Goal: Find specific page/section: Find specific page/section

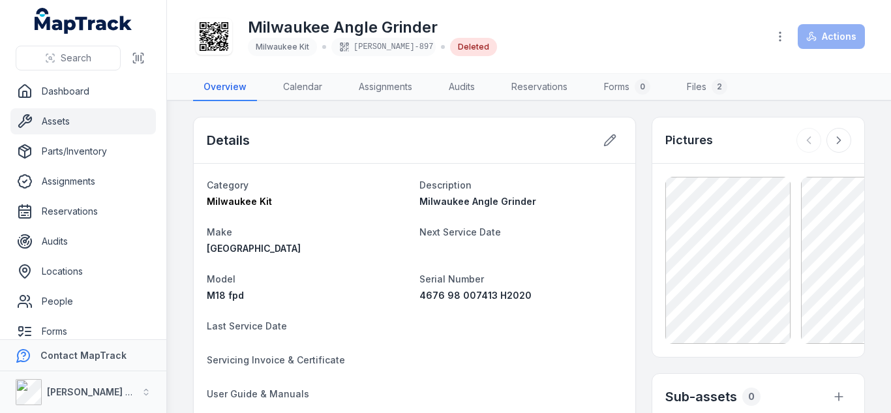
click at [96, 48] on button "Search" at bounding box center [68, 58] width 105 height 25
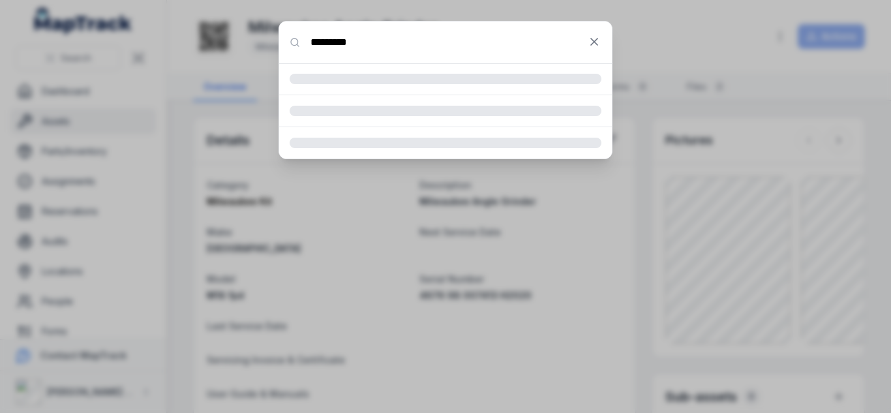
type input "*********"
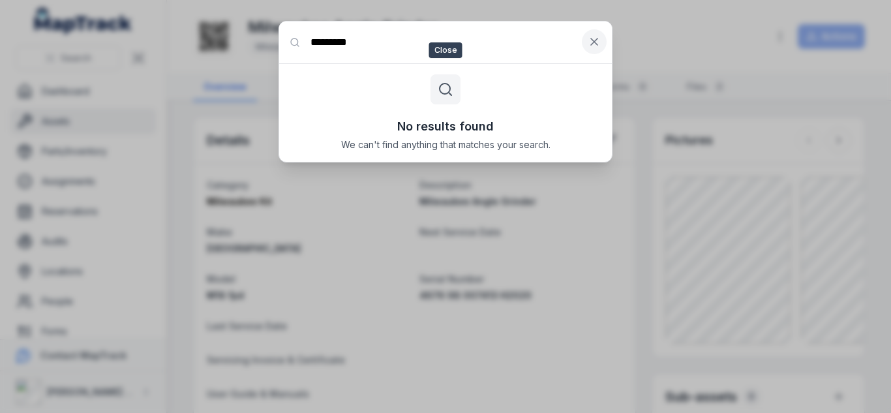
click at [591, 34] on button at bounding box center [594, 41] width 25 height 25
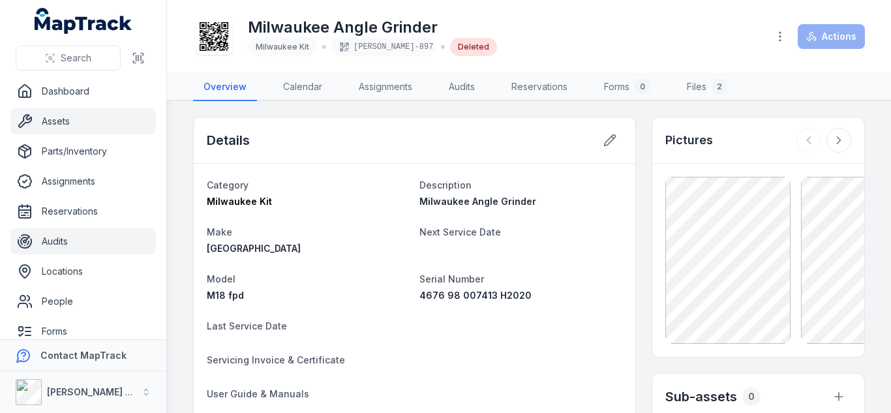
scroll to position [133, 0]
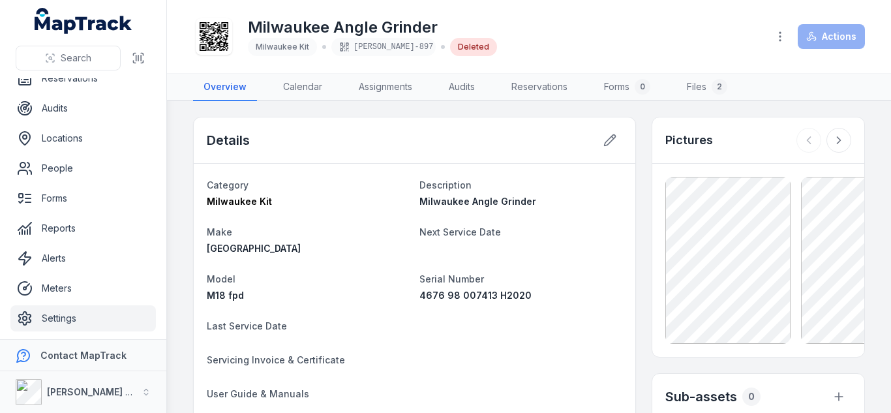
click at [80, 316] on link "Settings" at bounding box center [82, 318] width 145 height 26
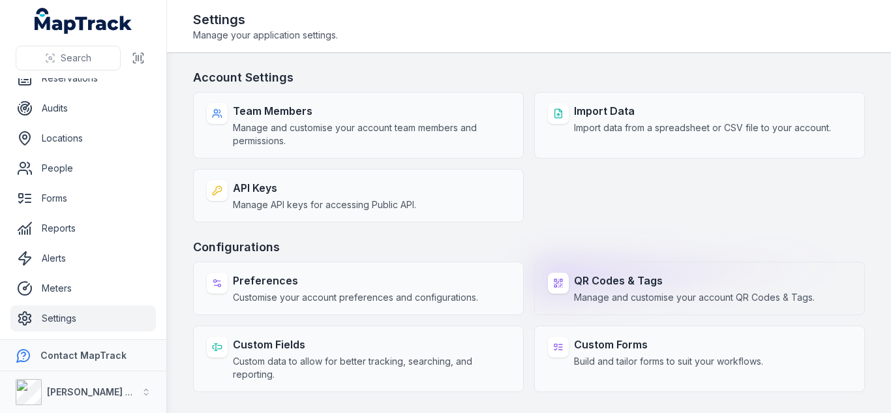
click at [696, 263] on div "QR Codes & Tags Manage and customise your account QR Codes & Tags." at bounding box center [699, 287] width 331 height 53
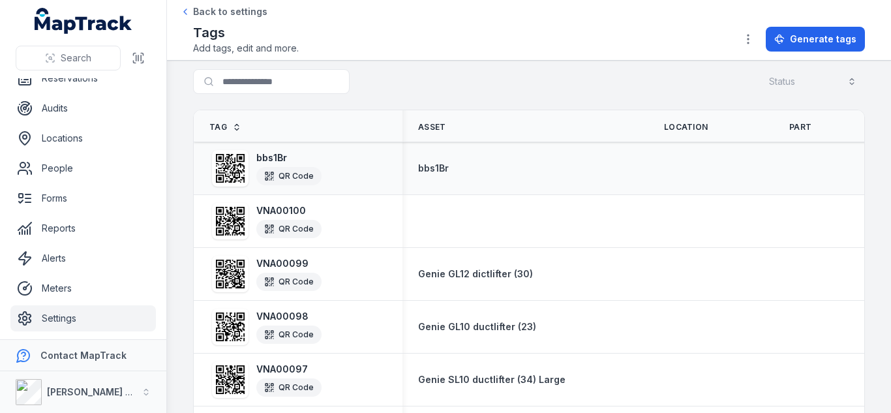
scroll to position [72, 0]
click at [435, 165] on strong "bbs1Br" at bounding box center [433, 167] width 31 height 13
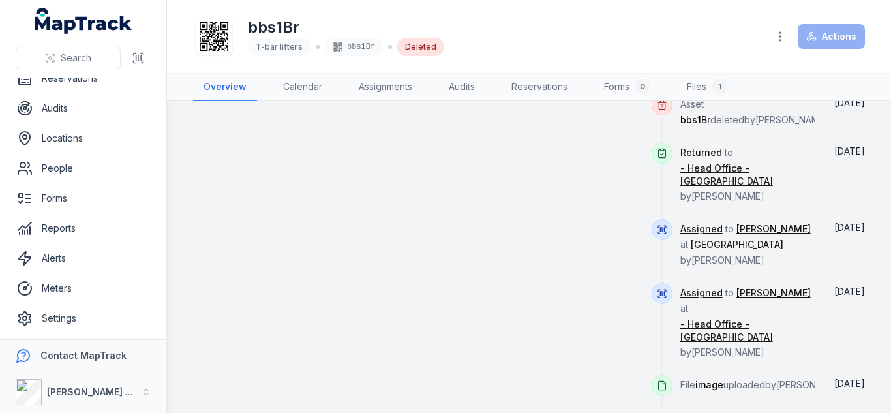
scroll to position [672, 0]
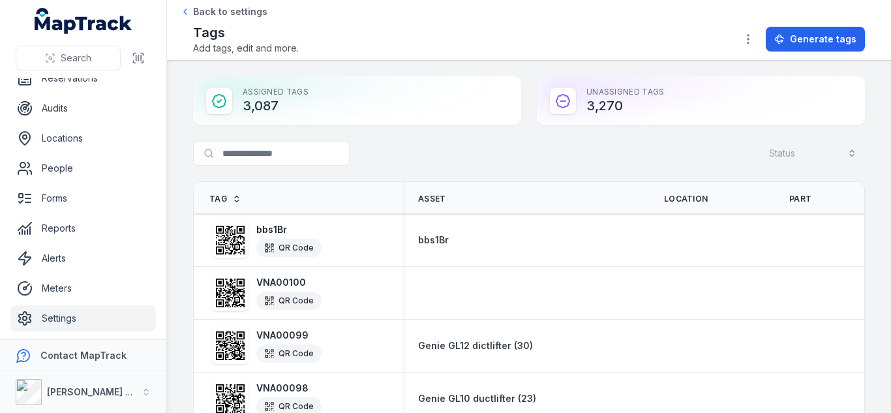
drag, startPoint x: 299, startPoint y: 250, endPoint x: 279, endPoint y: 175, distance: 77.0
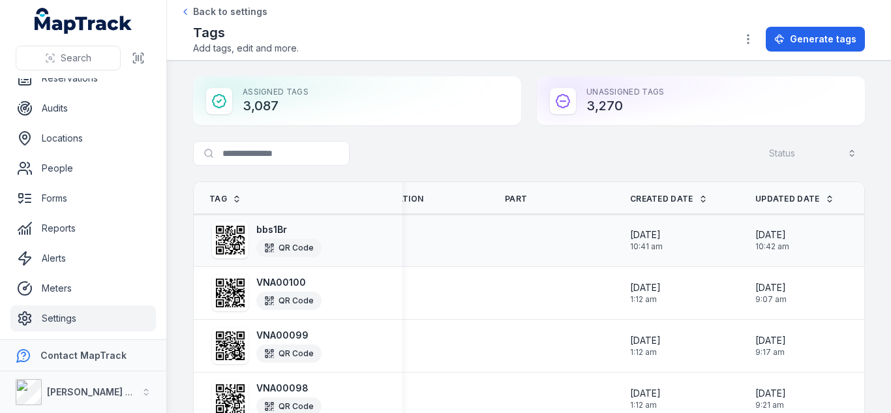
scroll to position [0, 285]
drag, startPoint x: 226, startPoint y: 235, endPoint x: 212, endPoint y: 226, distance: 16.7
click at [212, 226] on div at bounding box center [230, 240] width 37 height 37
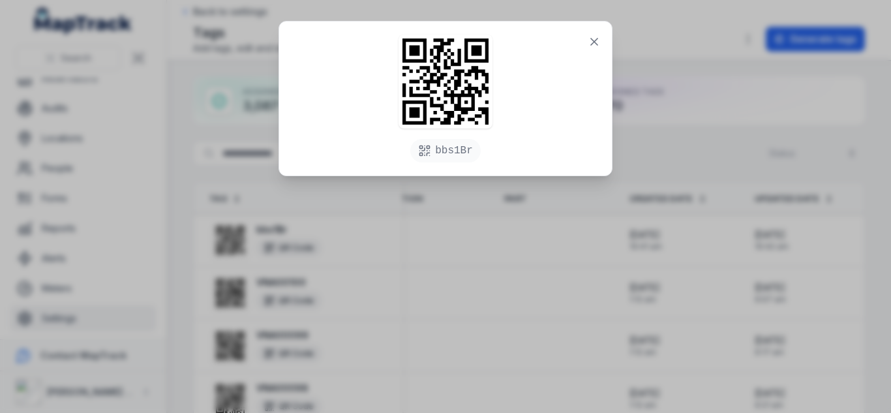
click at [466, 72] on icon at bounding box center [445, 81] width 86 height 86
click at [597, 38] on icon at bounding box center [593, 41] width 13 height 13
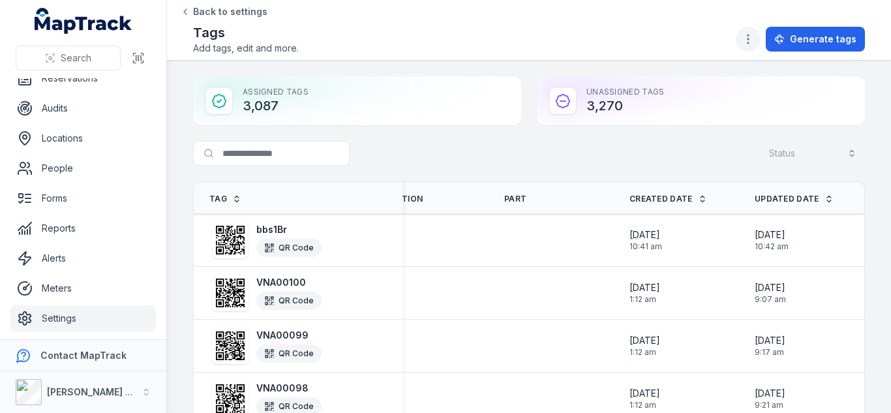
click at [746, 37] on icon "button" at bounding box center [747, 39] width 13 height 13
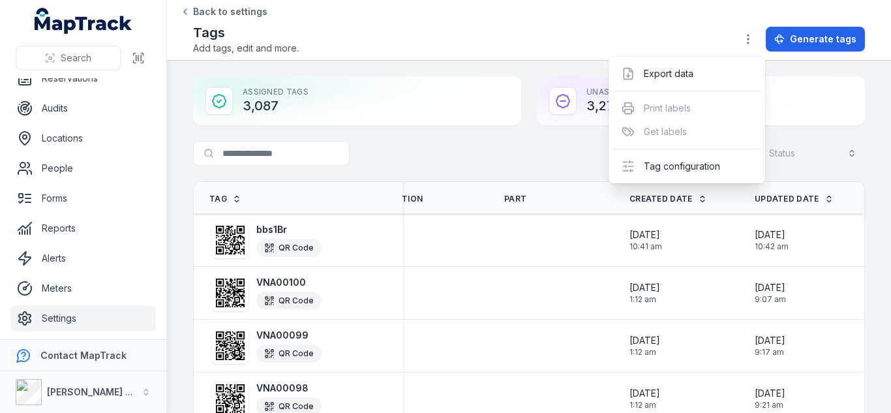
click at [538, 166] on div "Toggle Navigation Back to settings Tags Add tags, edit and more. Generate tags …" at bounding box center [529, 206] width 724 height 413
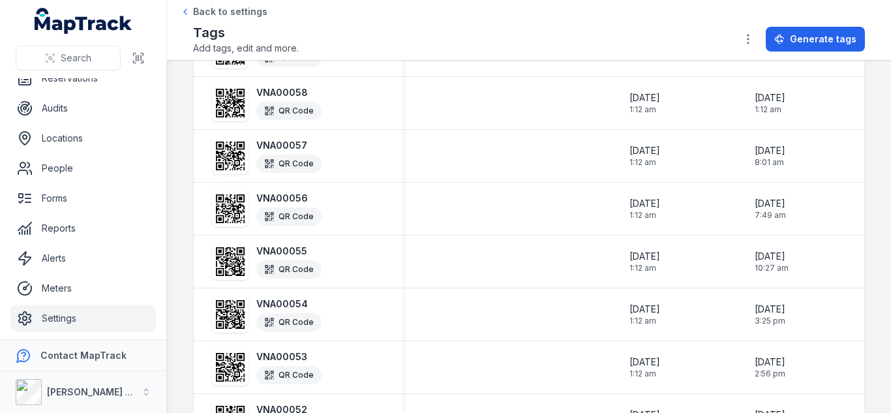
scroll to position [2493, 0]
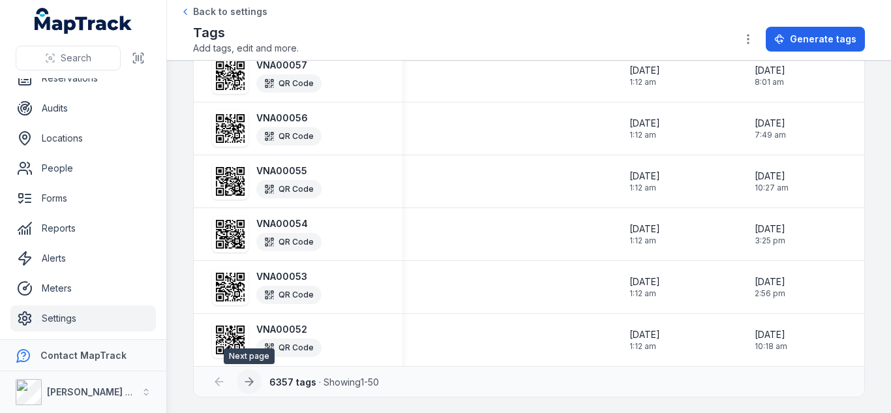
click at [242, 381] on button at bounding box center [249, 381] width 25 height 25
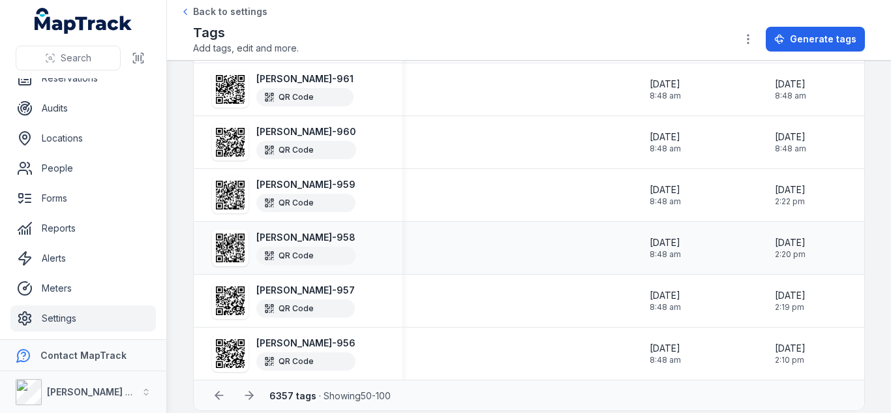
scroll to position [2493, 0]
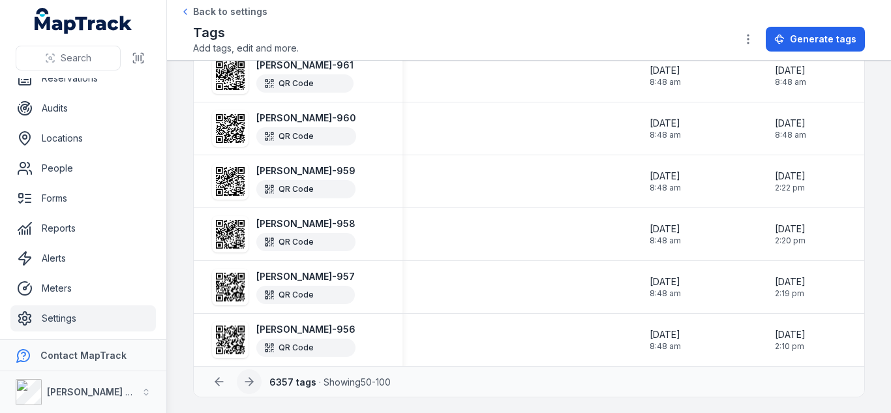
click at [253, 390] on button at bounding box center [249, 381] width 25 height 25
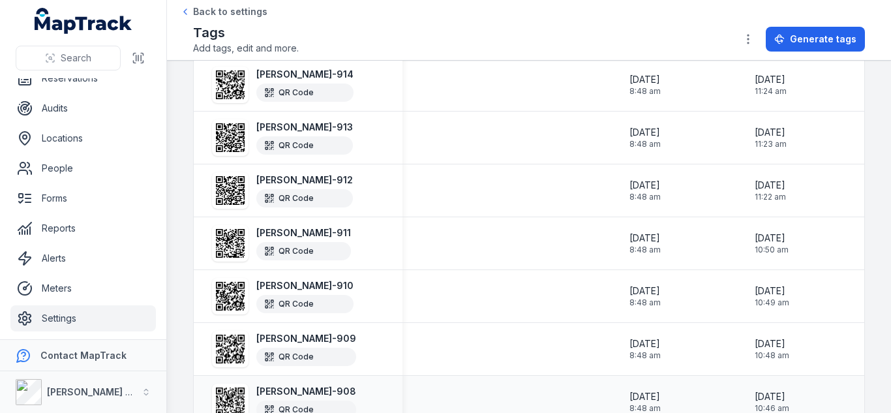
scroll to position [2493, 0]
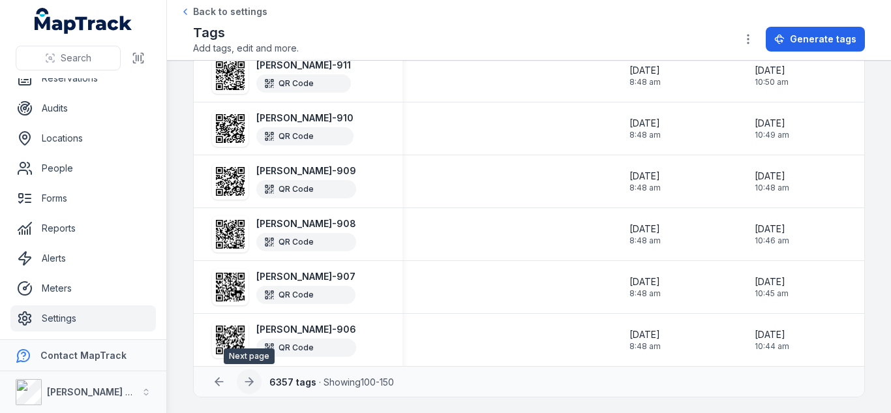
click at [254, 381] on icon at bounding box center [249, 381] width 13 height 13
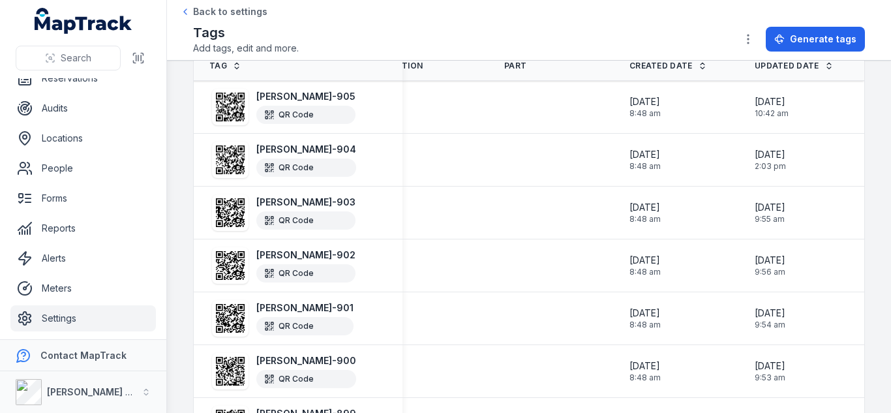
scroll to position [138, 0]
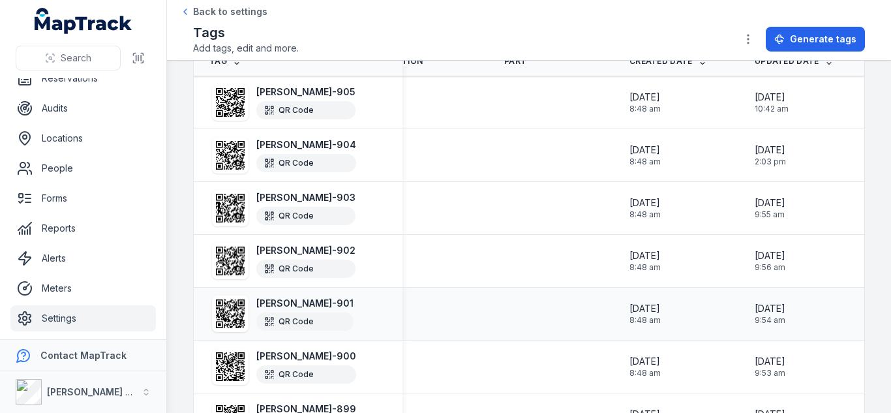
click at [286, 301] on strong "[PERSON_NAME]-901" at bounding box center [304, 303] width 97 height 13
click at [402, 303] on div "[PERSON_NAME]-901 QR Code" at bounding box center [298, 314] width 209 height 52
click at [426, 300] on td at bounding box center [425, 314] width 125 height 53
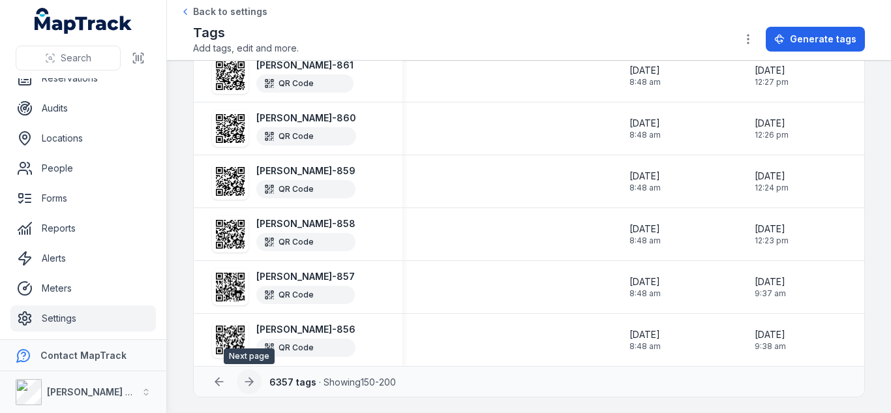
click at [246, 385] on icon at bounding box center [249, 381] width 13 height 13
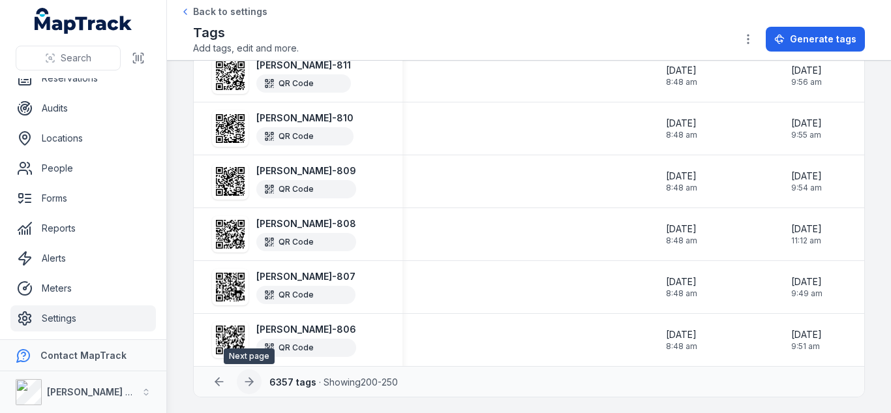
click at [246, 385] on icon at bounding box center [249, 381] width 13 height 13
click at [59, 321] on link "Settings" at bounding box center [82, 318] width 145 height 26
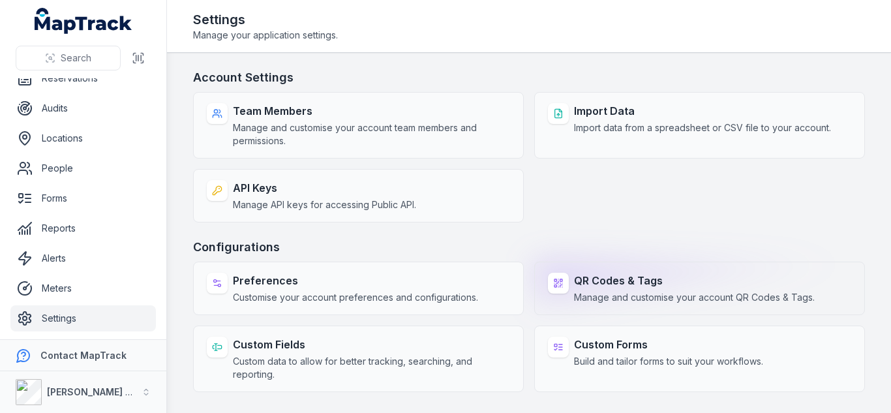
click at [630, 273] on strong "QR Codes & Tags" at bounding box center [694, 281] width 241 height 16
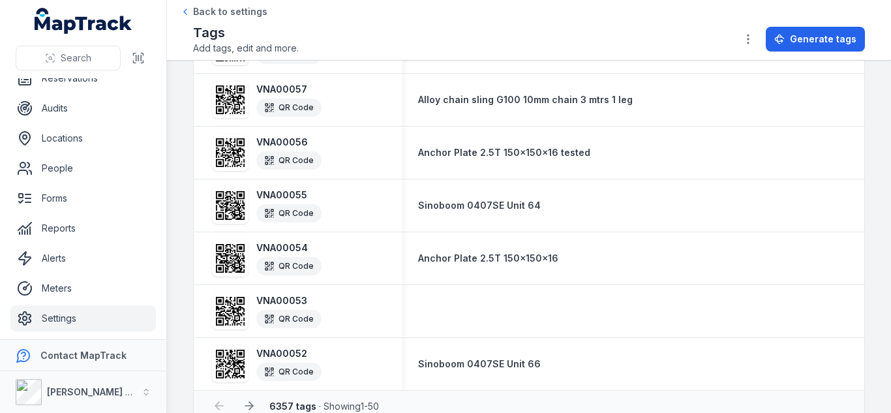
scroll to position [2493, 0]
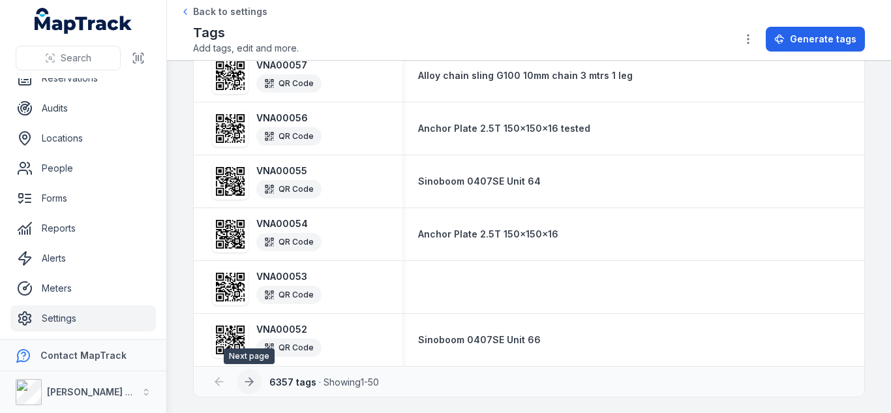
click at [248, 387] on icon at bounding box center [249, 381] width 13 height 13
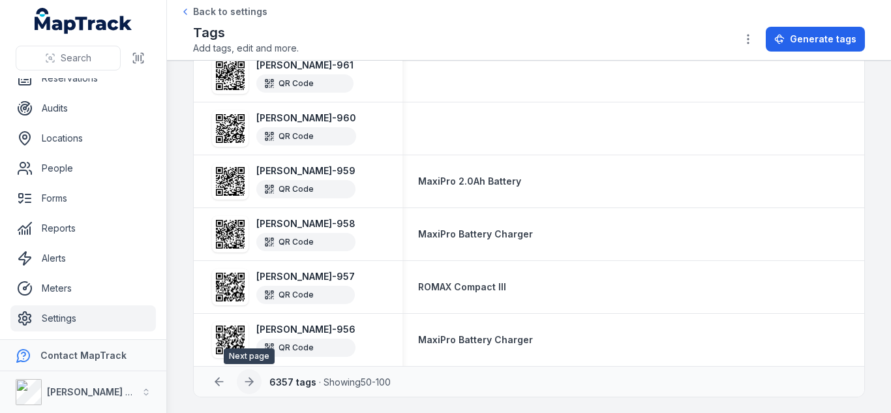
click at [248, 387] on icon at bounding box center [249, 381] width 13 height 13
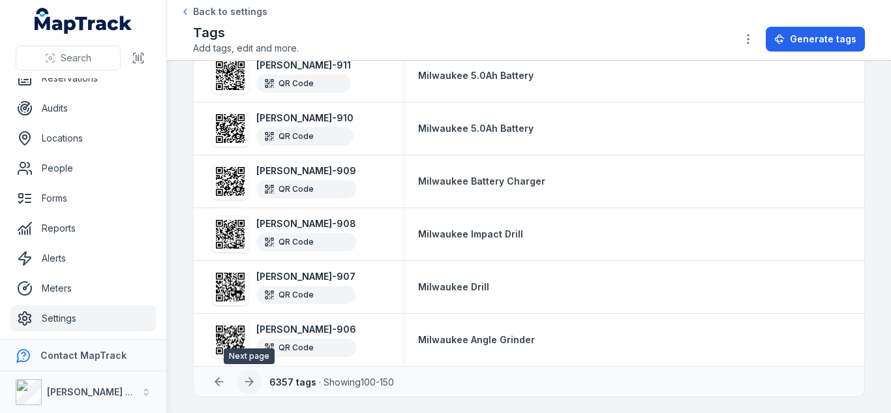
click at [248, 387] on icon at bounding box center [249, 381] width 13 height 13
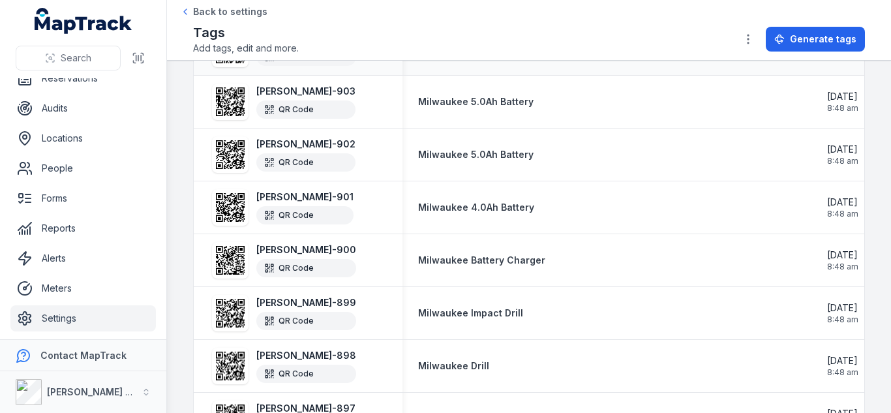
scroll to position [246, 0]
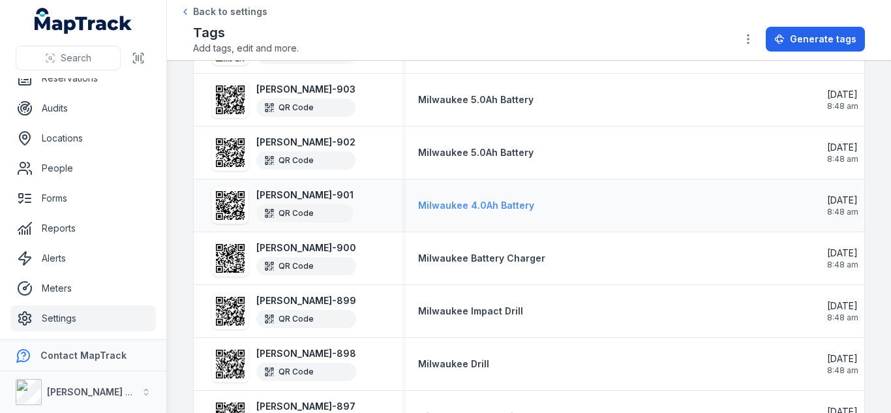
click at [475, 209] on strong "Milwaukee 4.0Ah Battery" at bounding box center [476, 205] width 116 height 13
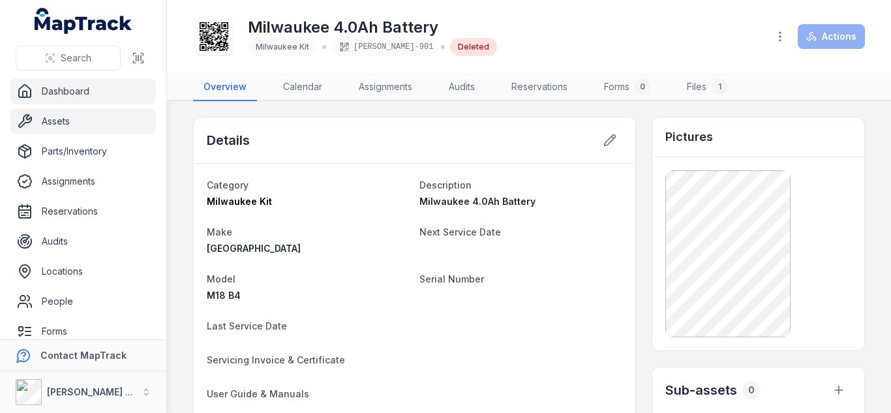
click at [60, 85] on link "Dashboard" at bounding box center [82, 91] width 145 height 26
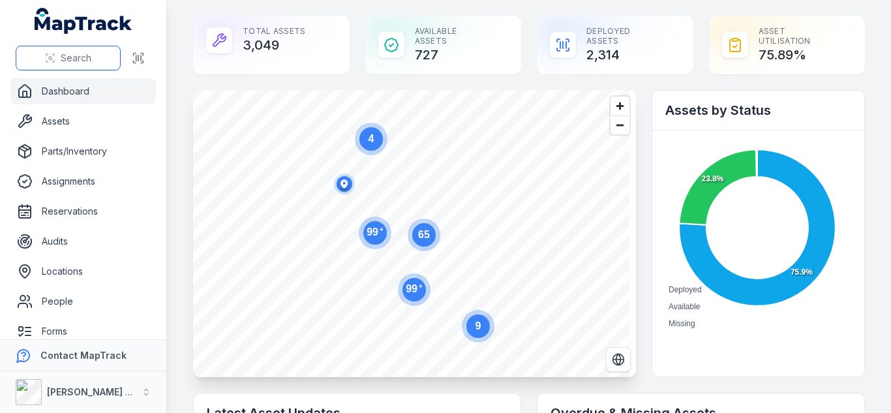
click at [111, 48] on button "Search" at bounding box center [68, 58] width 105 height 25
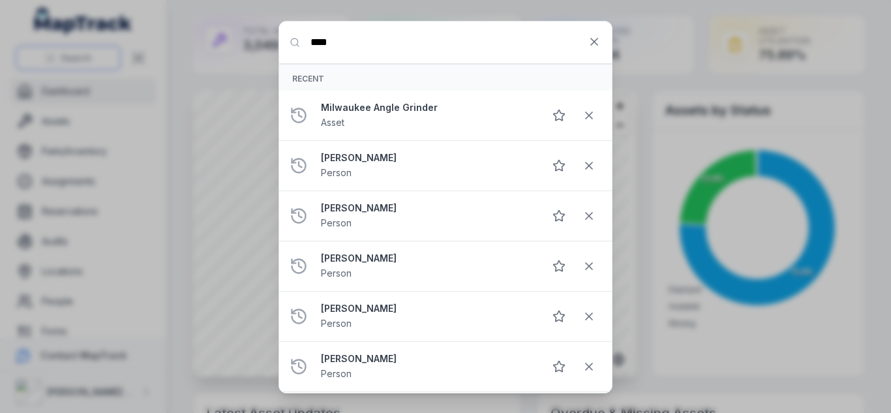
type input "****"
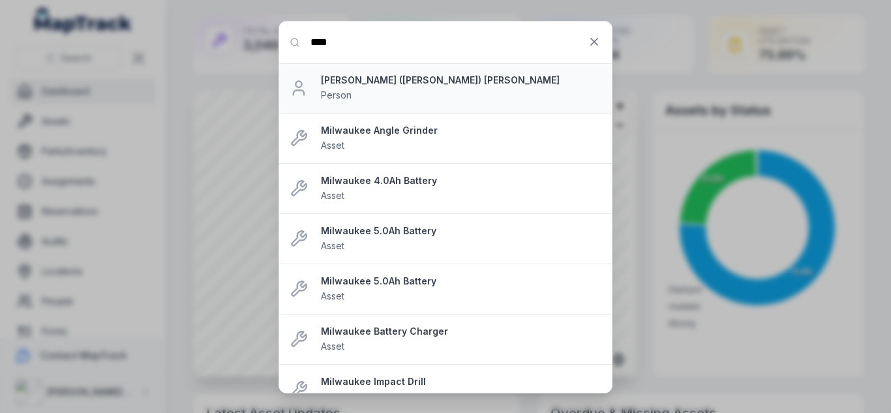
click at [355, 83] on strong "[PERSON_NAME] ([PERSON_NAME]) [PERSON_NAME]" at bounding box center [461, 80] width 280 height 13
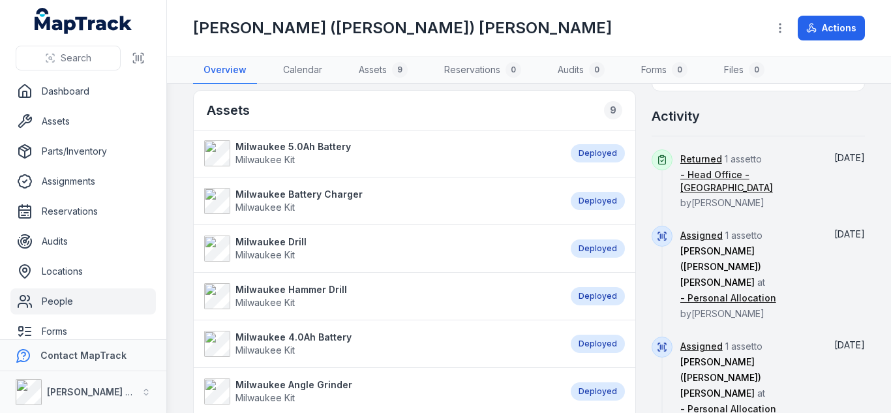
scroll to position [224, 0]
